Goal: Task Accomplishment & Management: Complete application form

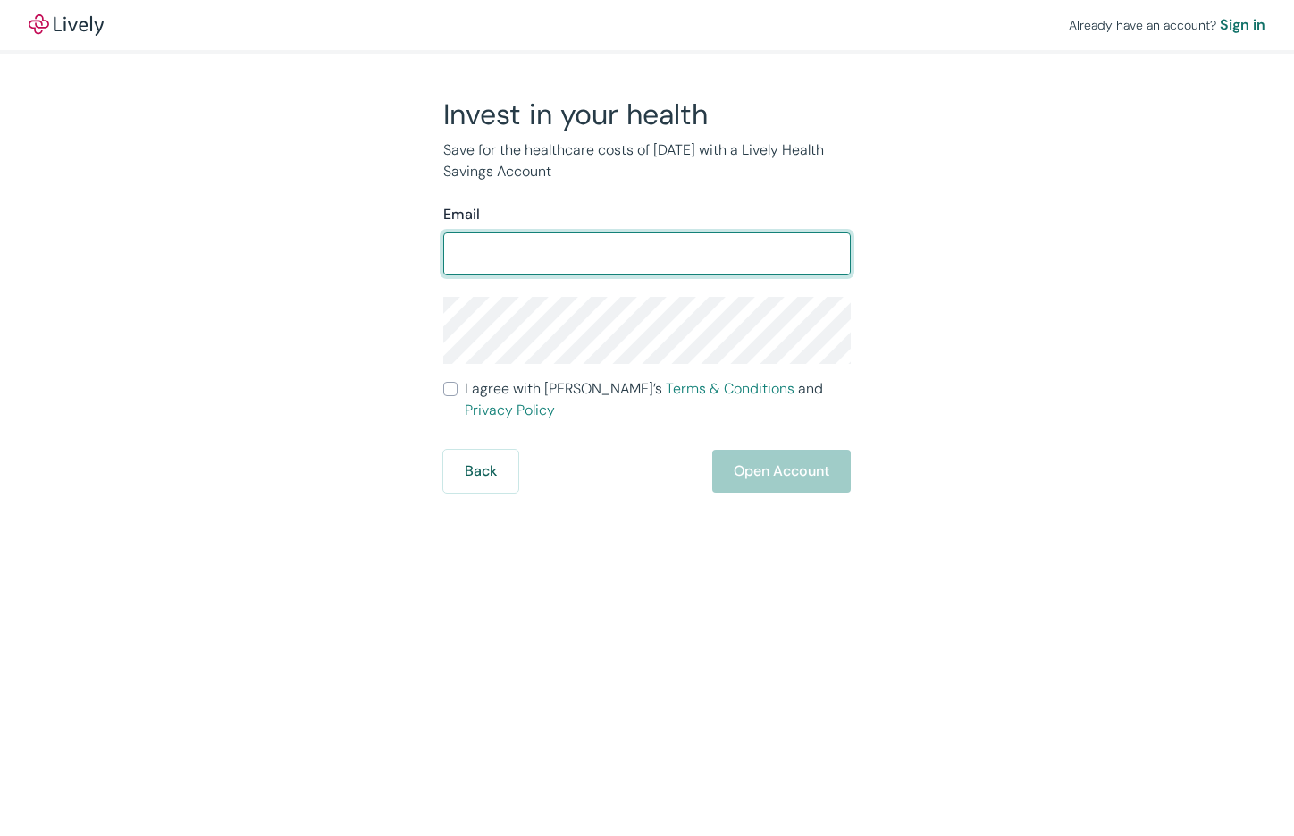
click at [622, 252] on input "Email" at bounding box center [647, 254] width 408 height 36
drag, startPoint x: 658, startPoint y: 240, endPoint x: 577, endPoint y: 247, distance: 80.7
click at [577, 247] on input "[EMAIL_ADDRESS][PERSON_NAME][PERSON_NAME][DOMAIN_NAME]" at bounding box center [647, 254] width 408 height 36
type input "[EMAIL_ADDRESS][DOMAIN_NAME]"
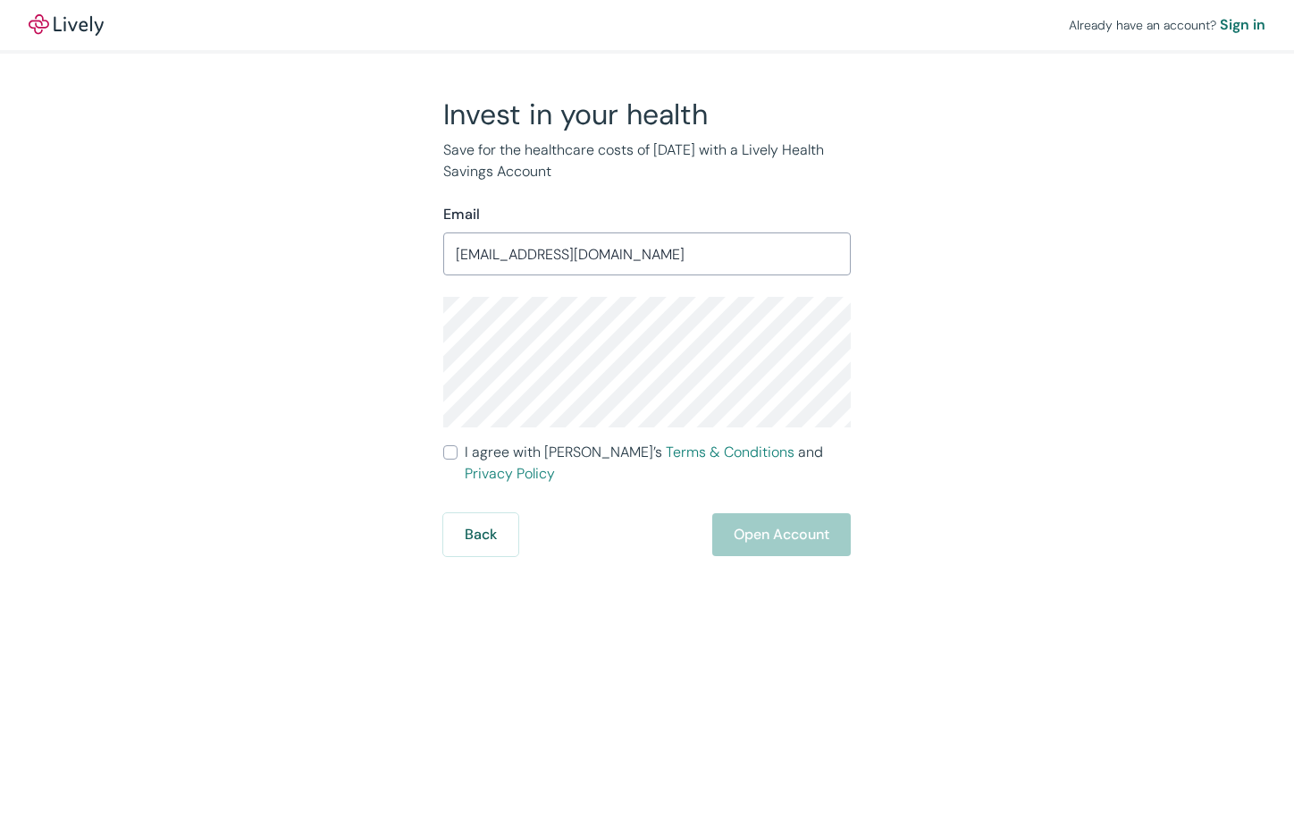
click at [445, 457] on input "I agree with Lively’s Terms & Conditions and Privacy Policy" at bounding box center [450, 452] width 14 height 14
checkbox input "true"
click at [831, 523] on button "Open Account" at bounding box center [781, 534] width 139 height 43
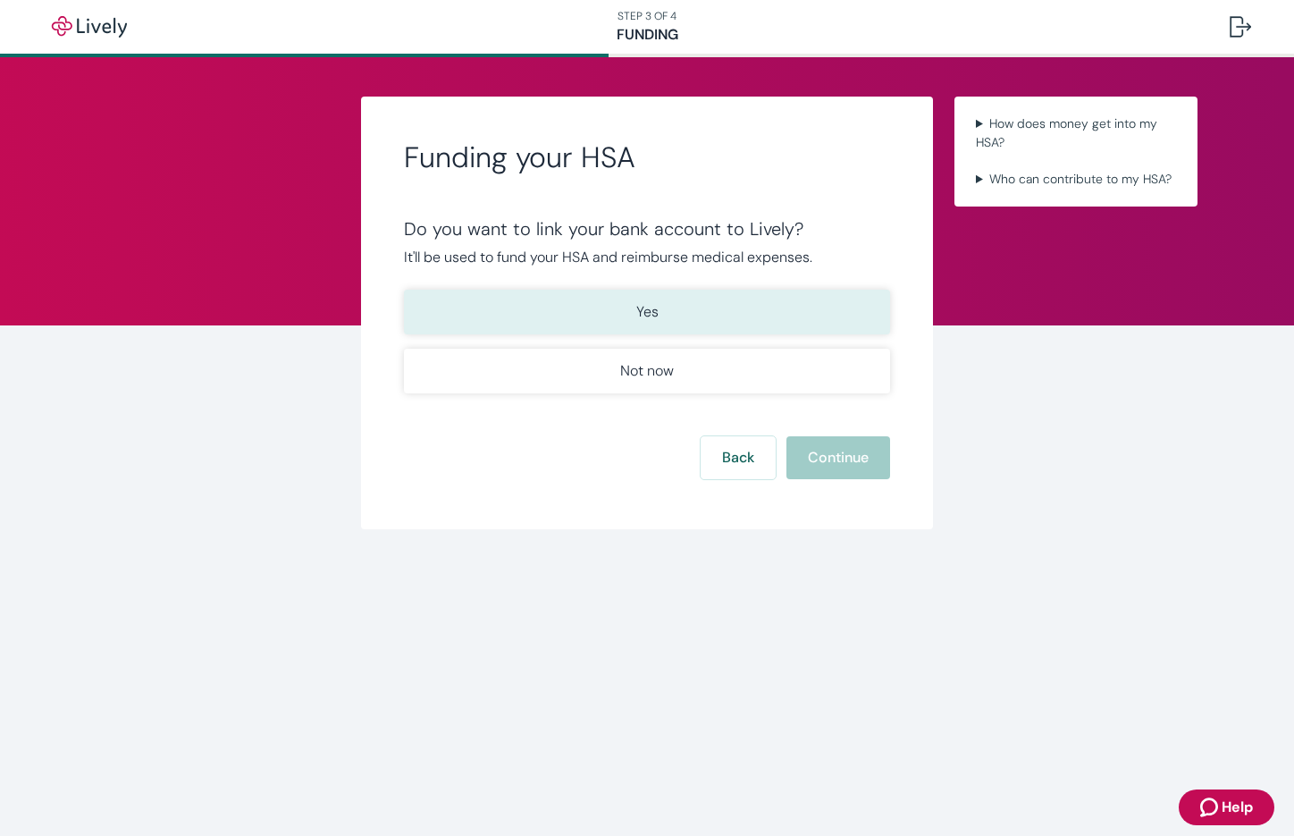
click at [636, 314] on p "Yes" at bounding box center [647, 311] width 22 height 21
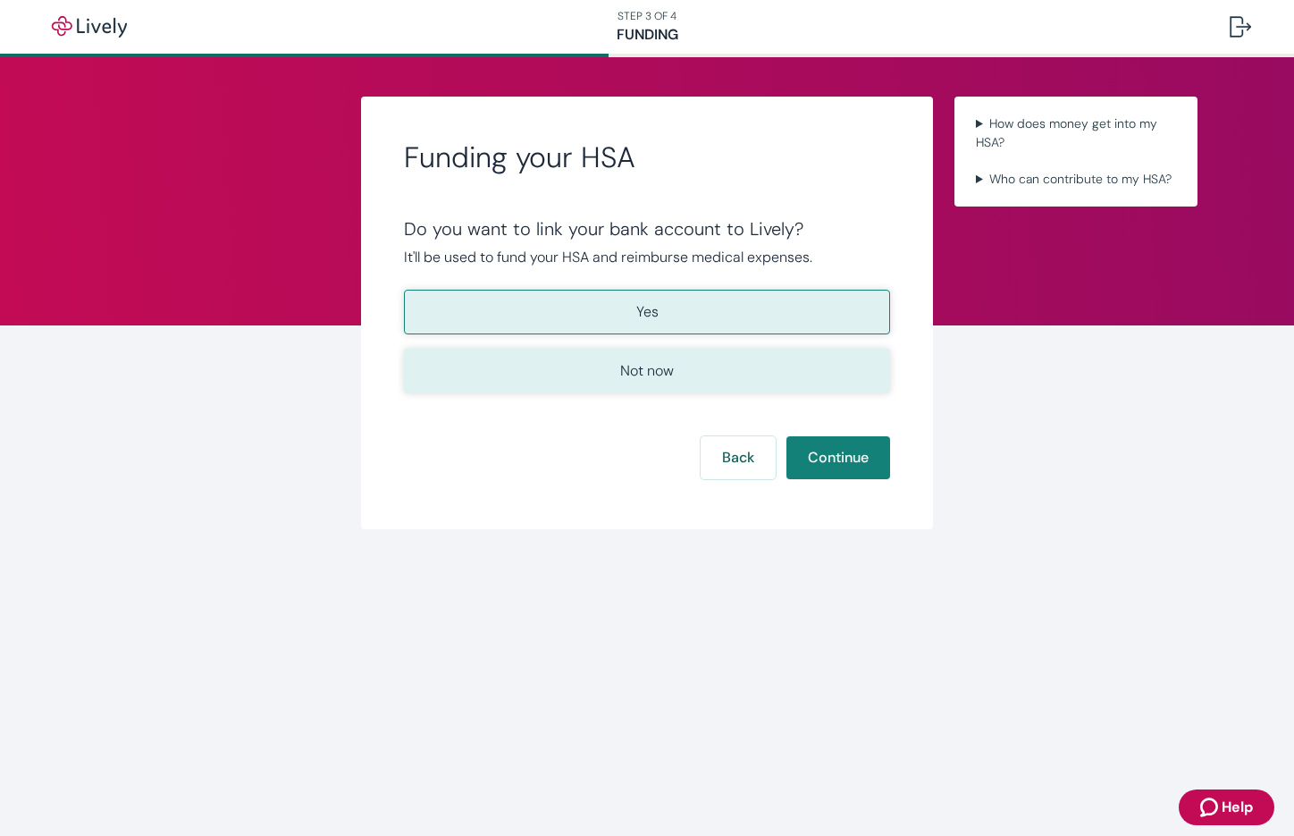
click at [679, 367] on button "Not now" at bounding box center [647, 371] width 486 height 45
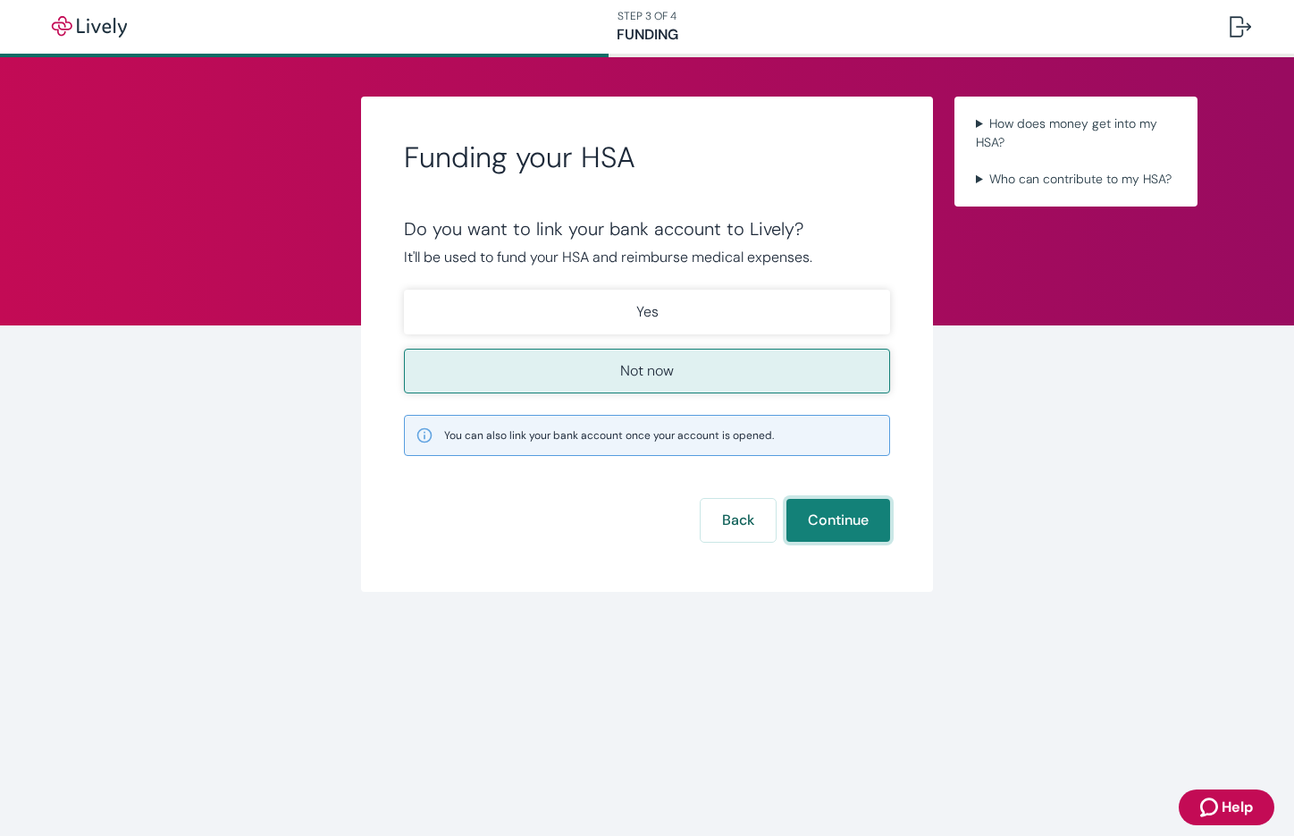
click at [839, 520] on button "Continue" at bounding box center [839, 520] width 104 height 43
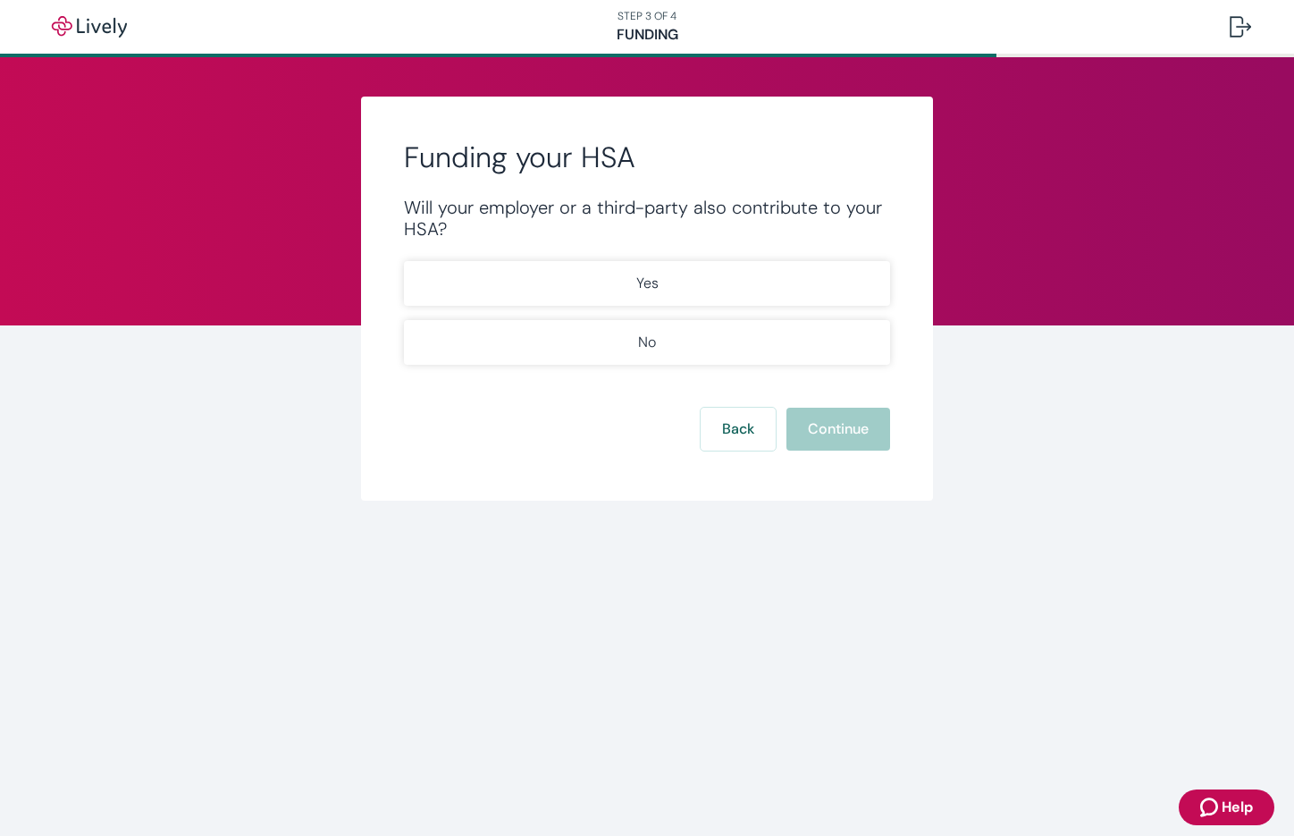
click at [618, 366] on form "Will your employer or a third-party also contribute to your HSA? Yes No Back Co…" at bounding box center [647, 324] width 486 height 254
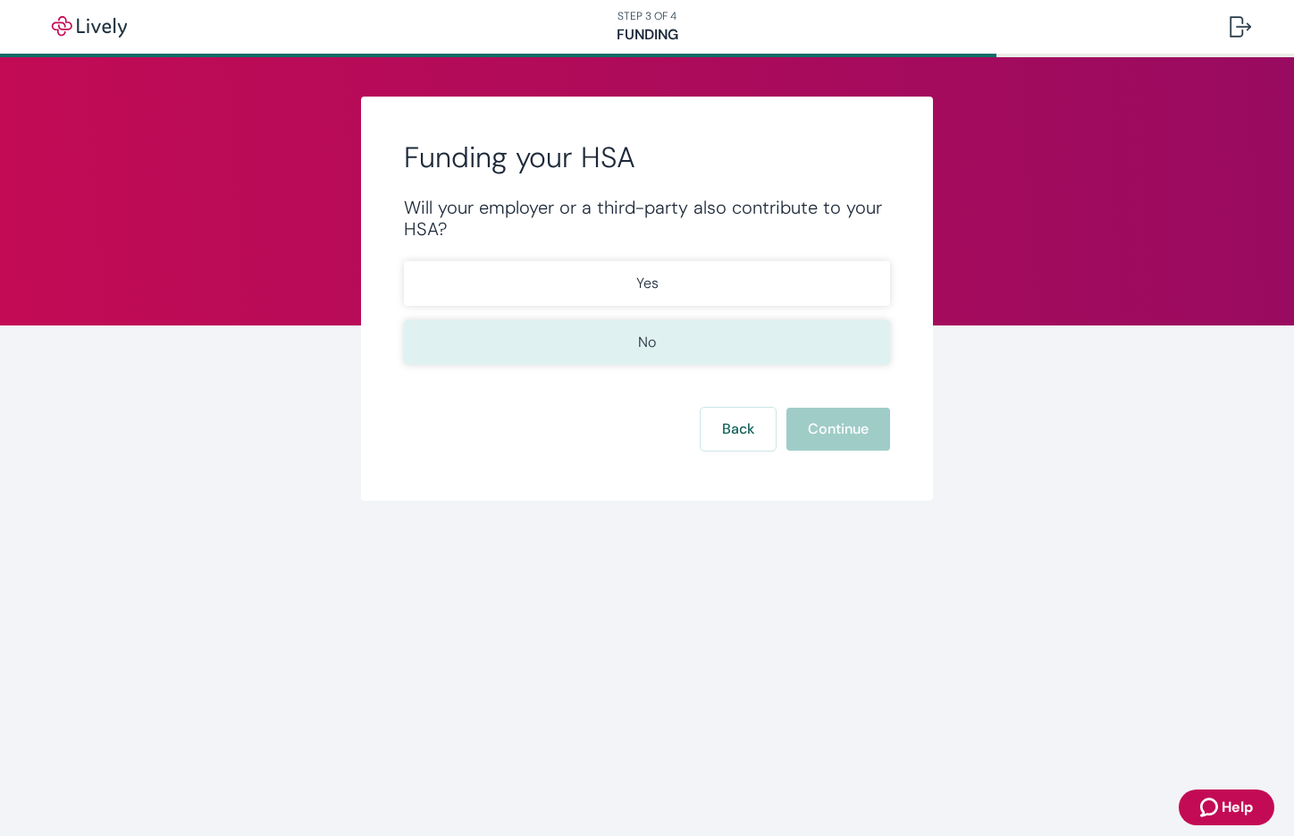
click at [696, 342] on button "No" at bounding box center [647, 342] width 486 height 45
click at [873, 434] on button "Continue" at bounding box center [839, 429] width 104 height 43
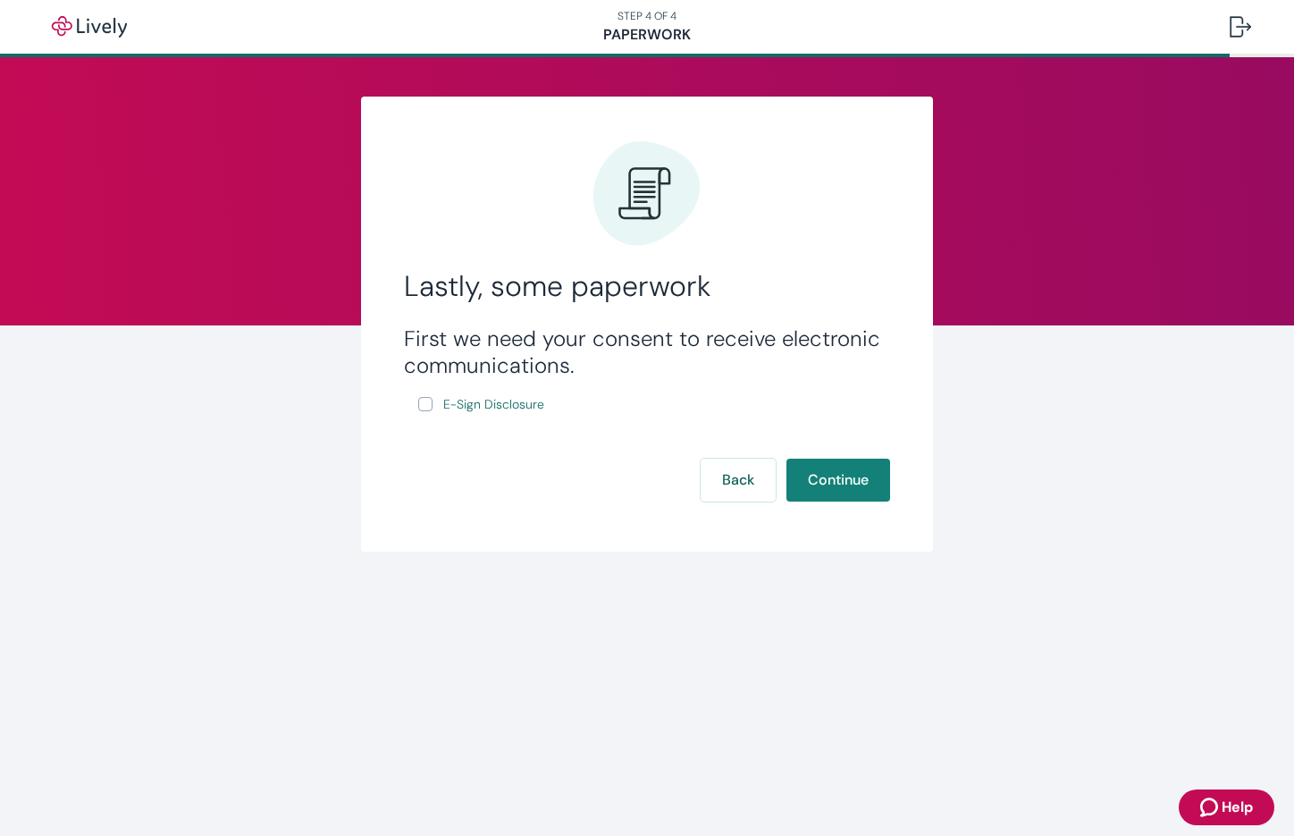
click at [426, 399] on input "E-Sign Disclosure" at bounding box center [425, 404] width 14 height 14
checkbox input "true"
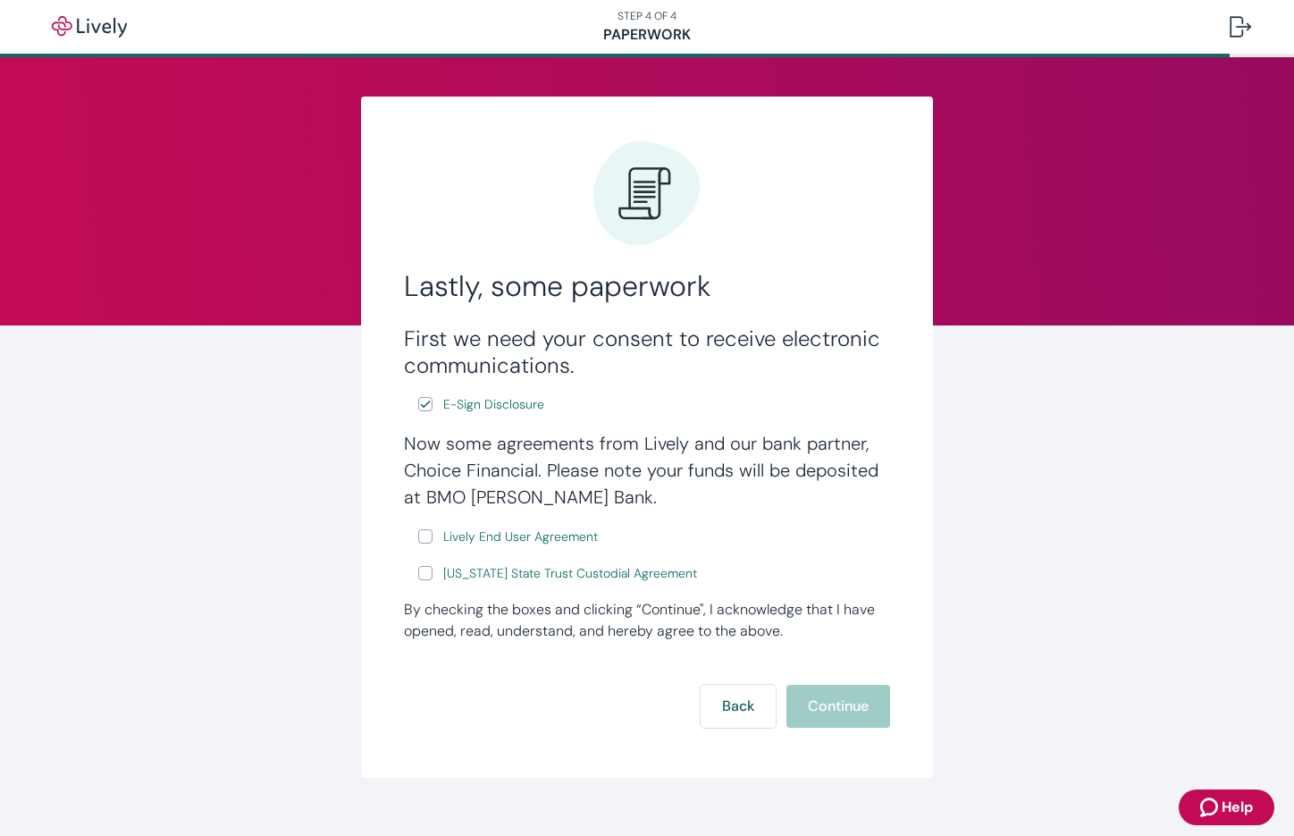
click at [431, 535] on label "Lively End User Agreement" at bounding box center [509, 537] width 183 height 22
click at [431, 535] on input "Lively End User Agreement" at bounding box center [425, 536] width 14 height 14
checkbox input "true"
click at [418, 577] on input "Wyoming State Trust Custodial Agreement" at bounding box center [425, 573] width 14 height 14
checkbox input "true"
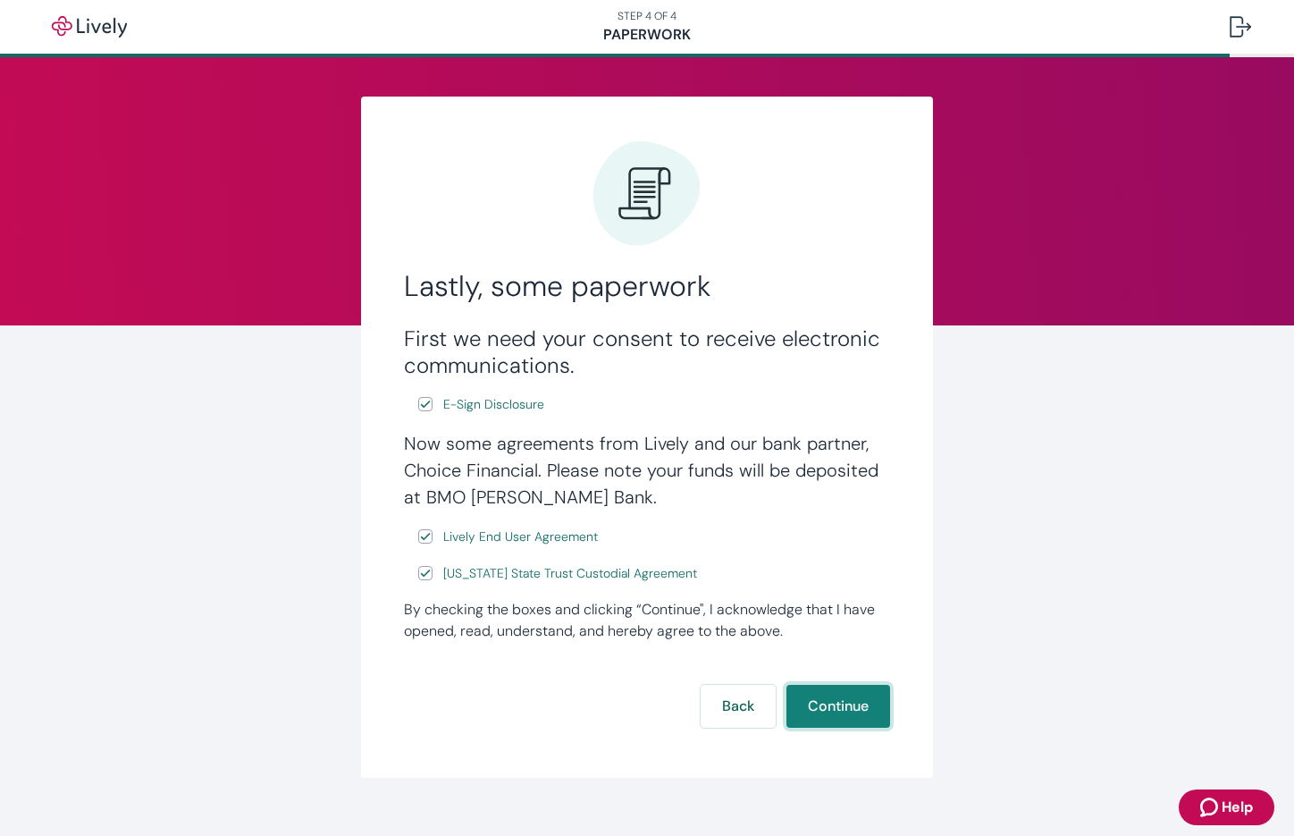
click at [855, 712] on button "Continue" at bounding box center [839, 706] width 104 height 43
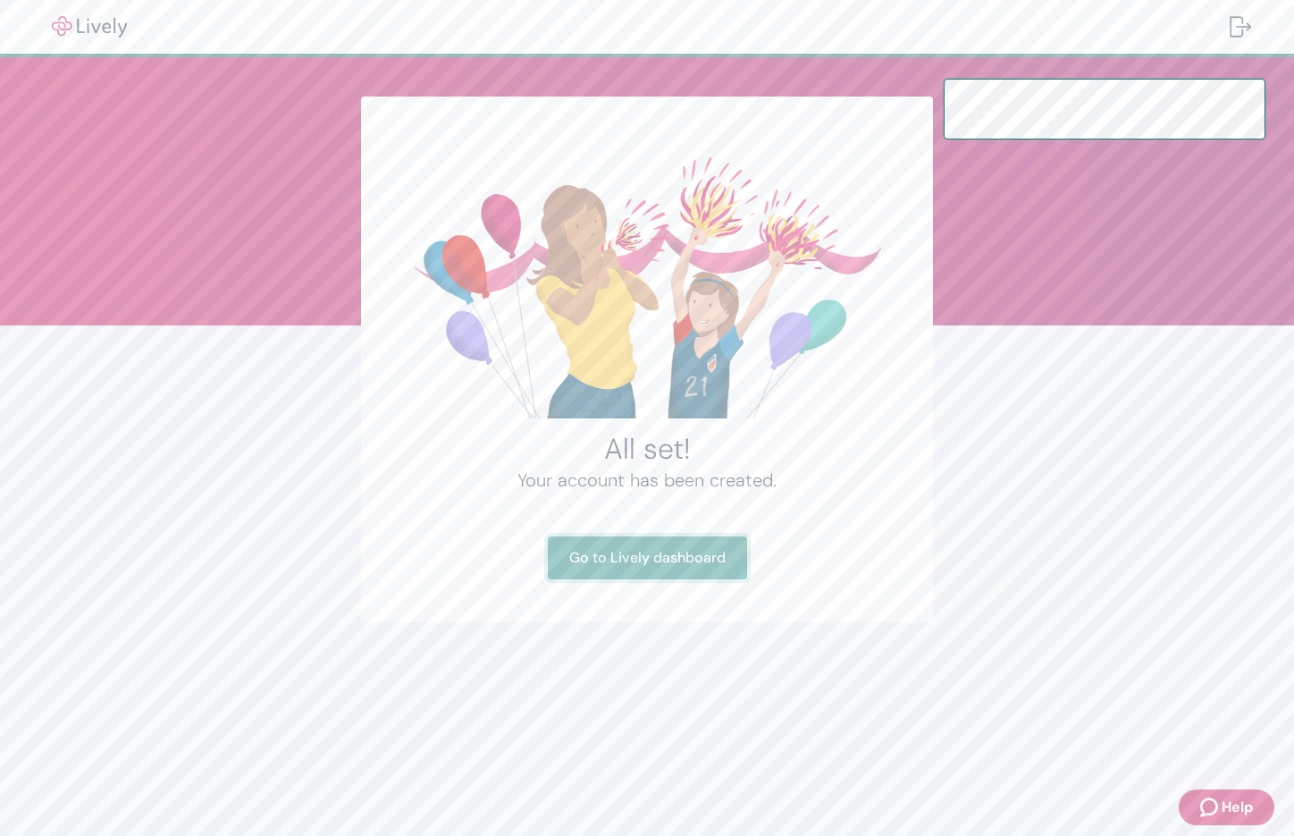
click at [637, 552] on link "Go to Lively dashboard" at bounding box center [647, 557] width 199 height 43
